Goal: Navigation & Orientation: Go to known website

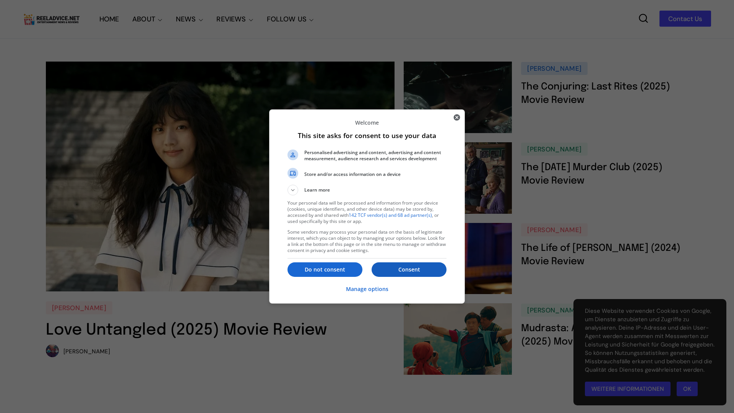
click at [409, 270] on p "Consent" at bounding box center [409, 270] width 75 height 8
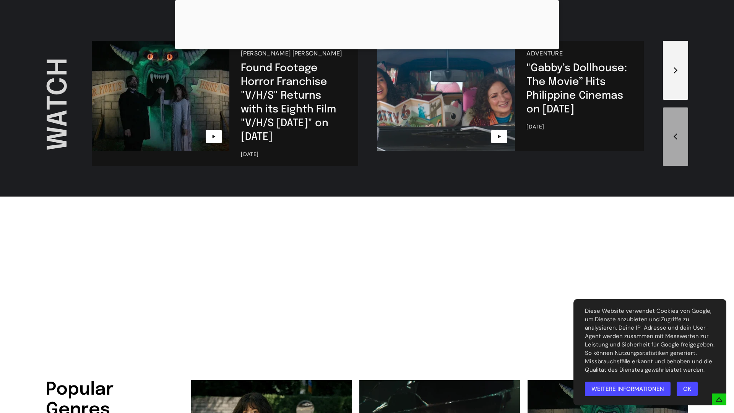
scroll to position [2479, 0]
